Goal: Information Seeking & Learning: Learn about a topic

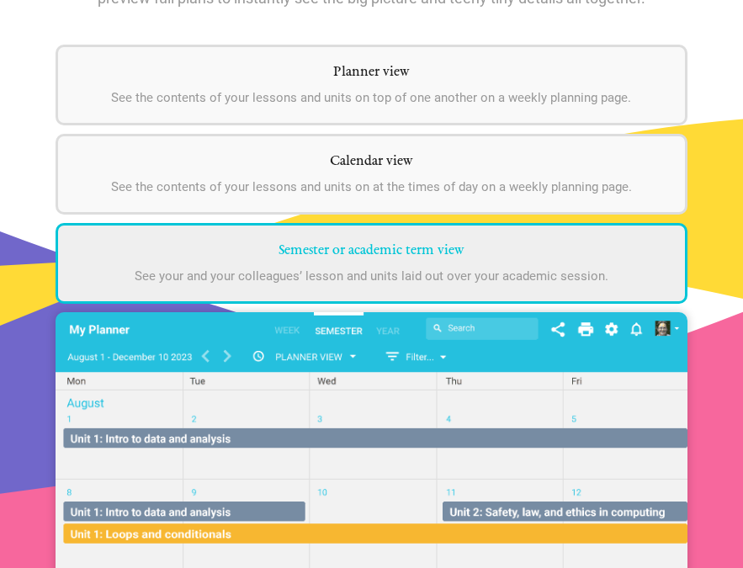
scroll to position [3249, 0]
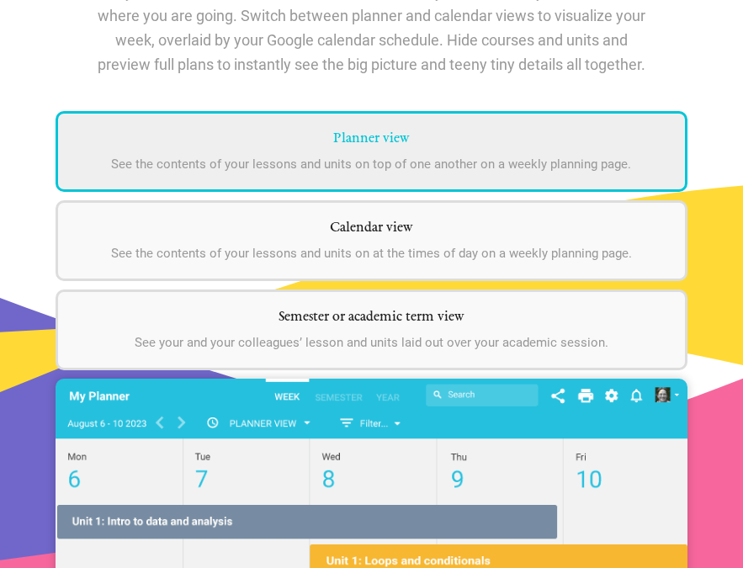
click at [369, 136] on h5 "Planner view" at bounding box center [371, 138] width 593 height 17
click at [391, 135] on h5 "Planner view" at bounding box center [371, 138] width 593 height 17
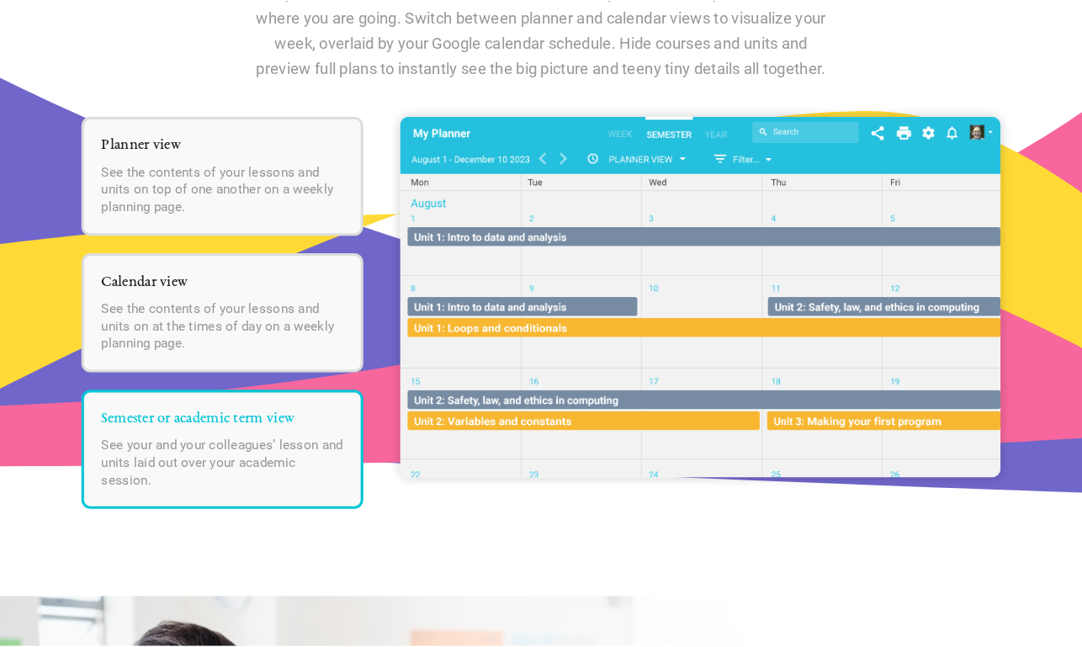
scroll to position [2175, 0]
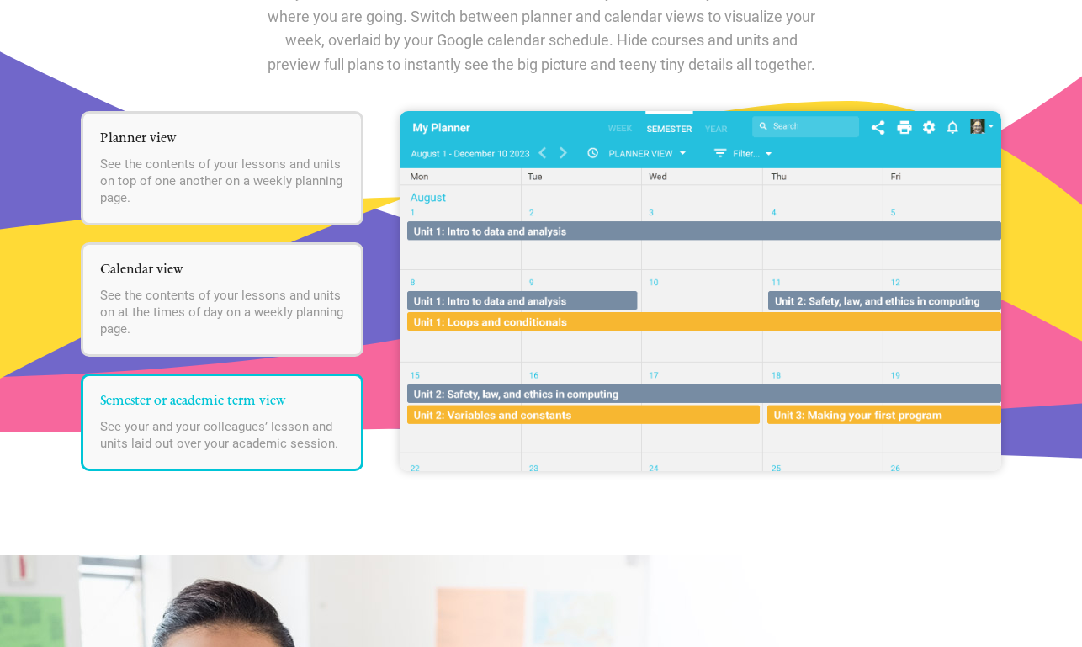
click at [544, 182] on img at bounding box center [700, 291] width 601 height 360
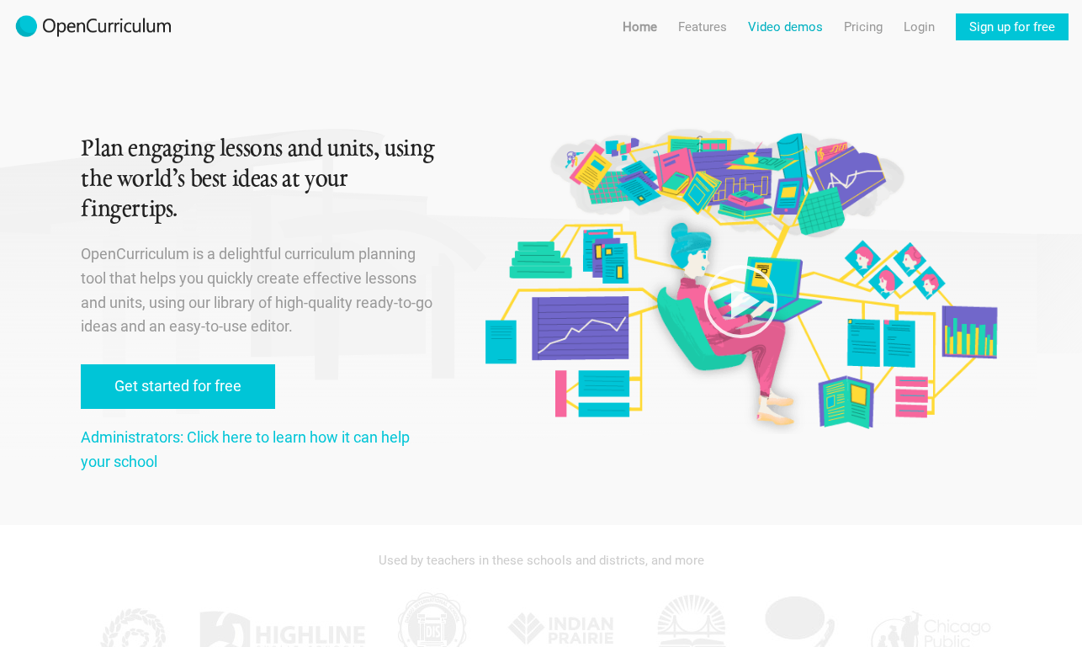
click at [742, 23] on link "Video demos" at bounding box center [785, 26] width 75 height 27
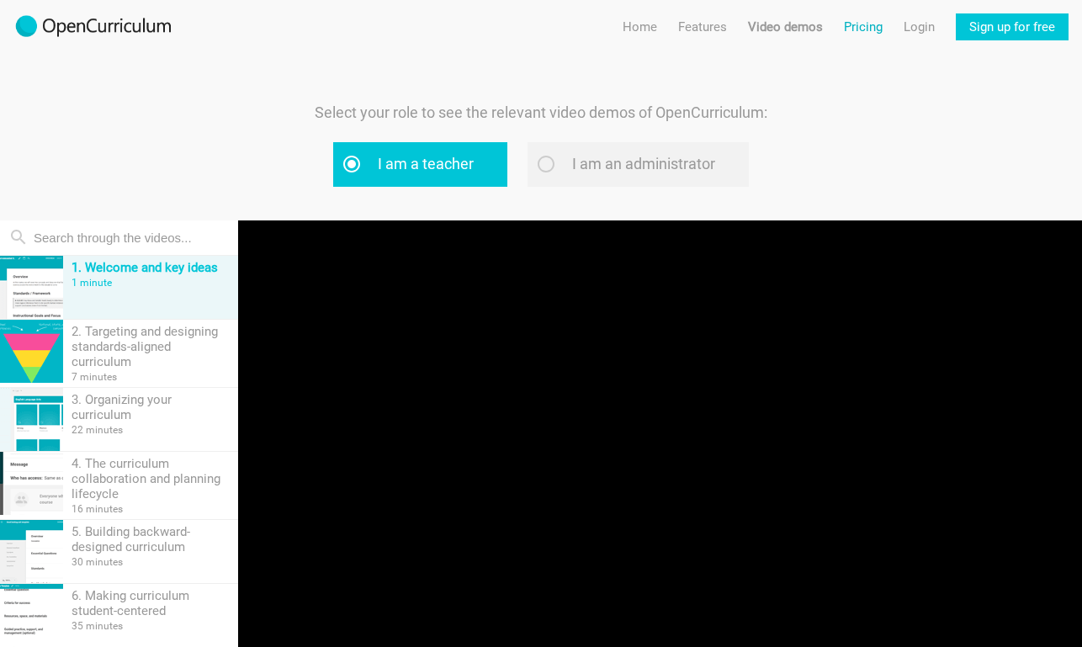
click at [742, 24] on link "Pricing" at bounding box center [863, 26] width 39 height 27
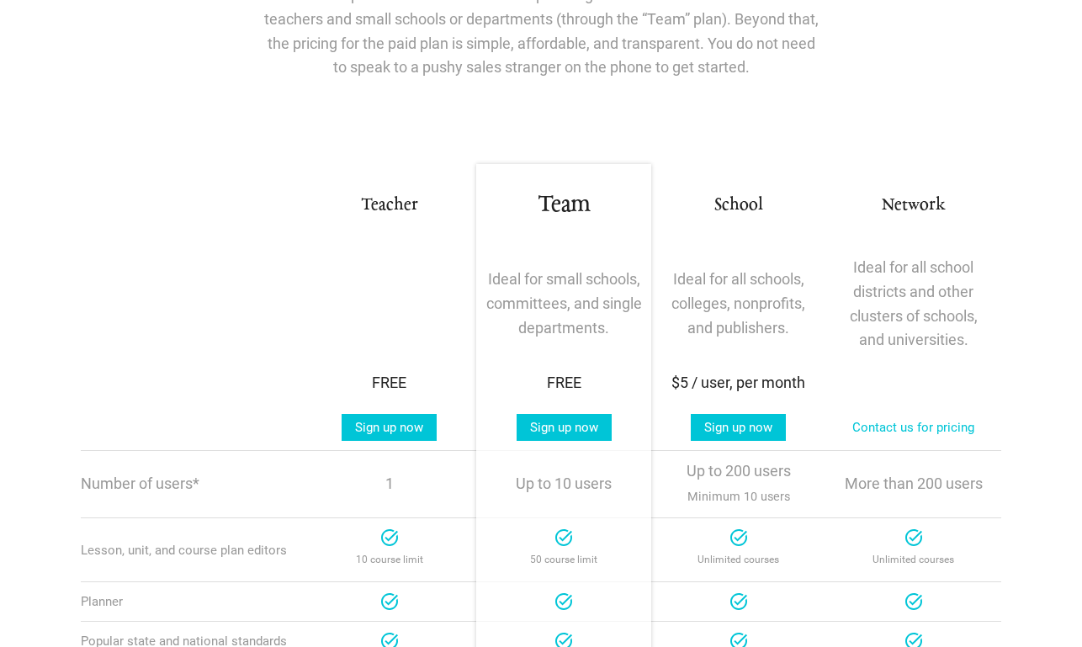
scroll to position [176, 0]
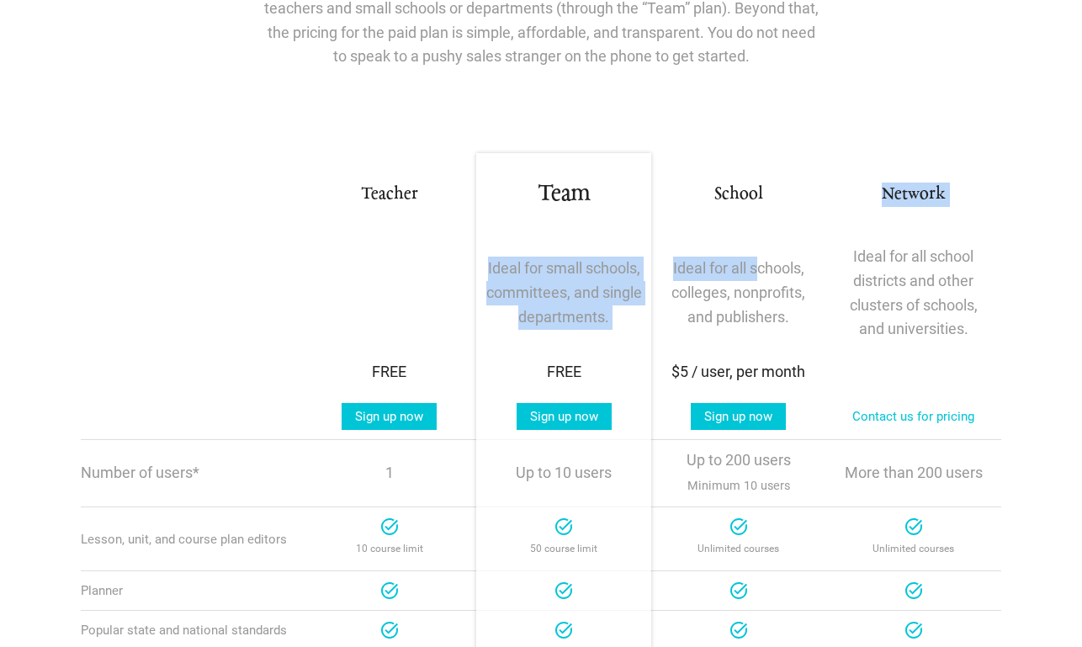
drag, startPoint x: 785, startPoint y: 275, endPoint x: 734, endPoint y: 221, distance: 73.8
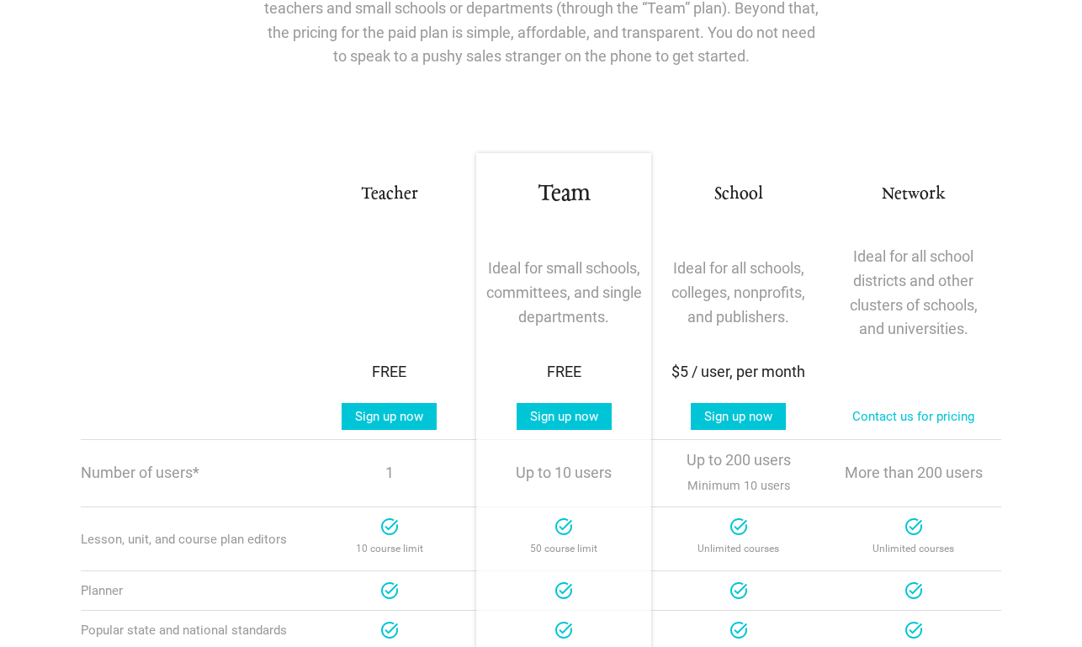
click at [734, 221] on div "School" at bounding box center [739, 202] width 175 height 59
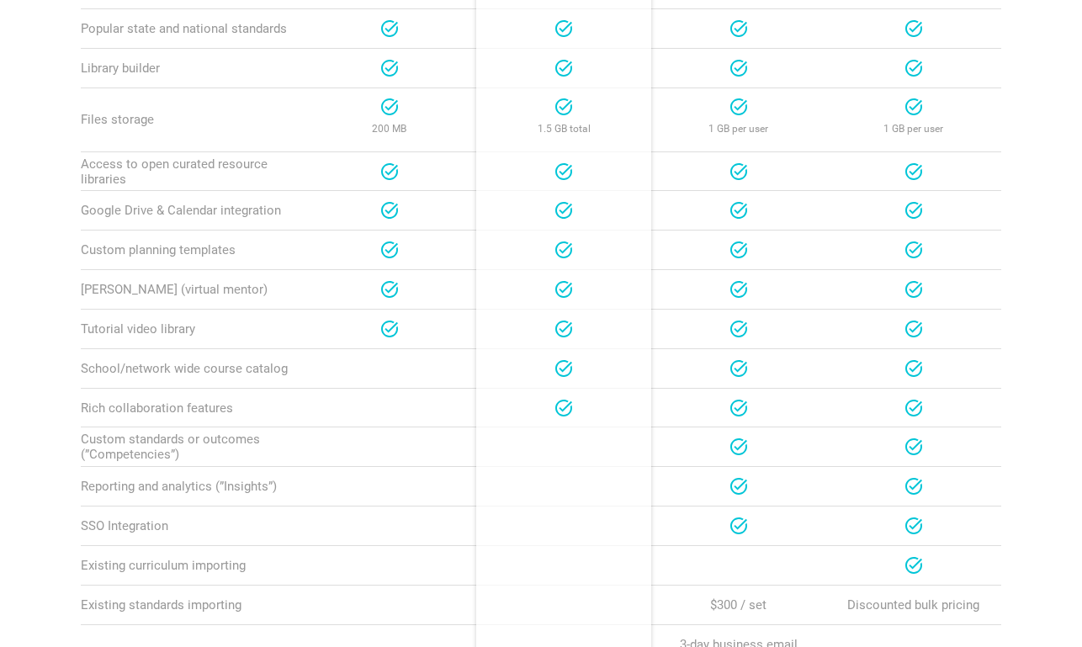
scroll to position [0, 0]
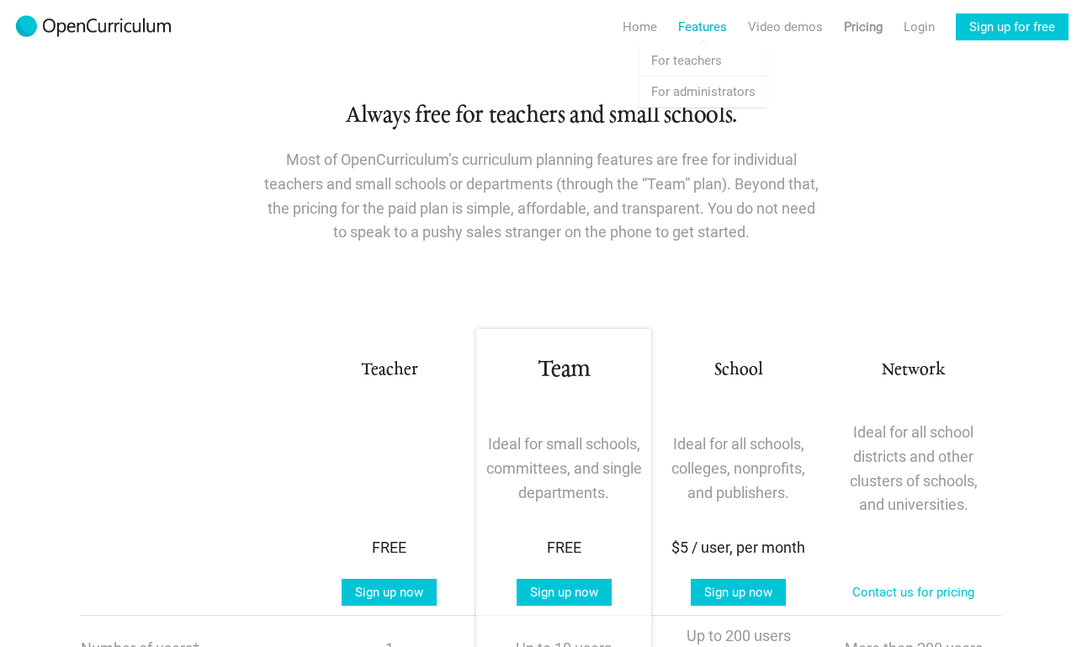
click at [708, 30] on link "Features" at bounding box center [702, 26] width 49 height 27
